Goal: Task Accomplishment & Management: Manage account settings

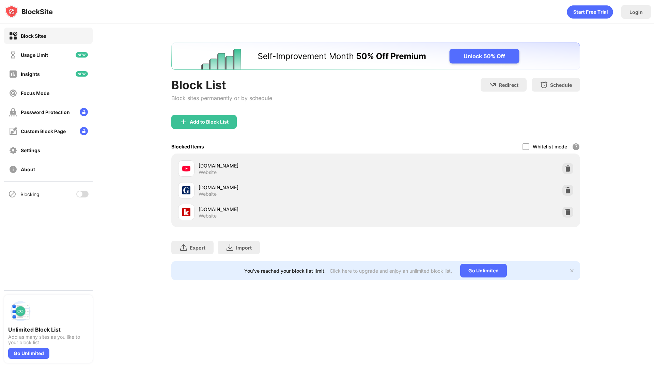
click at [87, 191] on div "Blocking" at bounding box center [48, 194] width 89 height 16
click at [84, 196] on div at bounding box center [82, 194] width 12 height 7
